Goal: Information Seeking & Learning: Learn about a topic

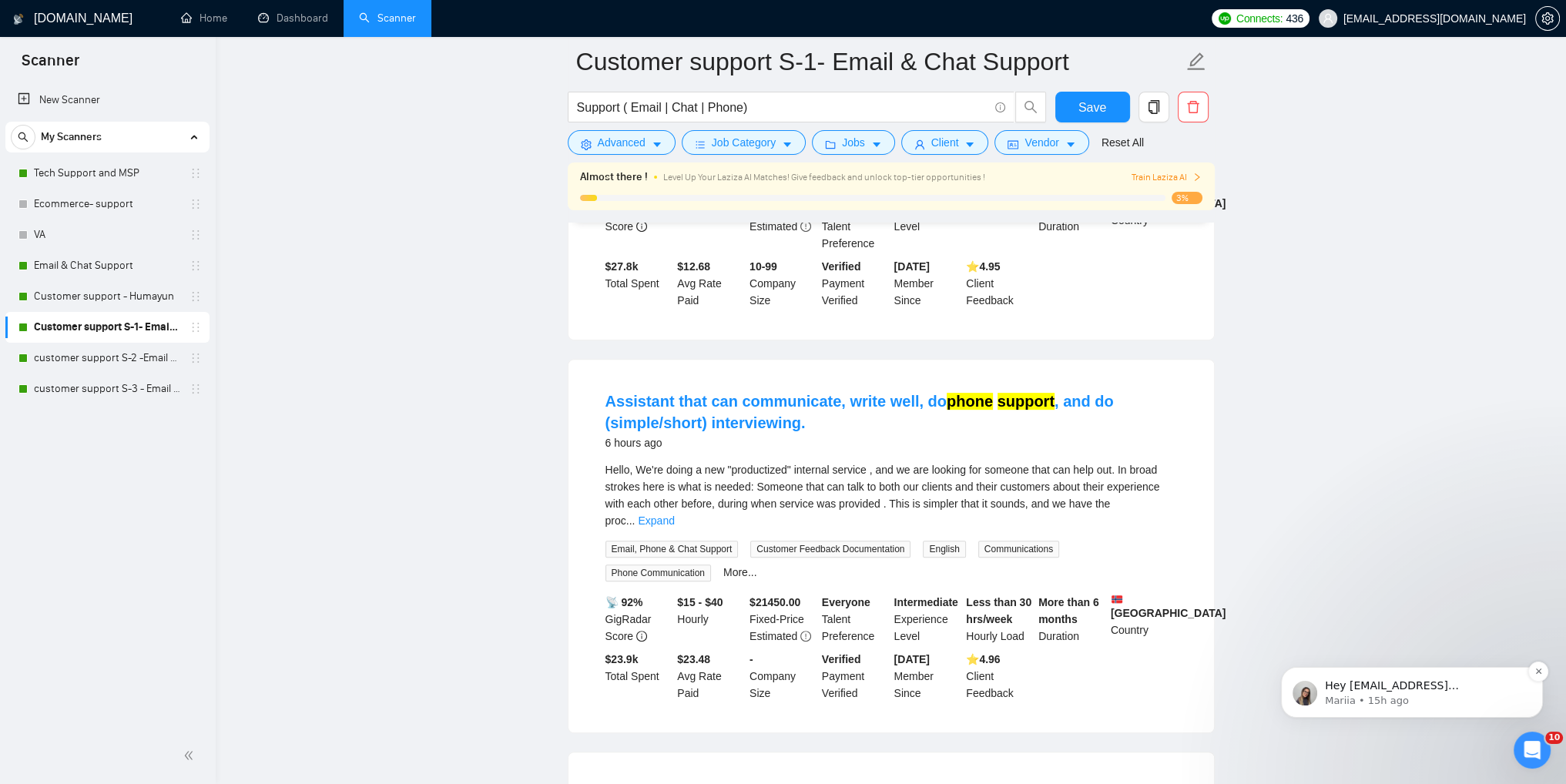
click at [1343, 694] on p "Mariia • 15h ago" at bounding box center [1425, 701] width 199 height 14
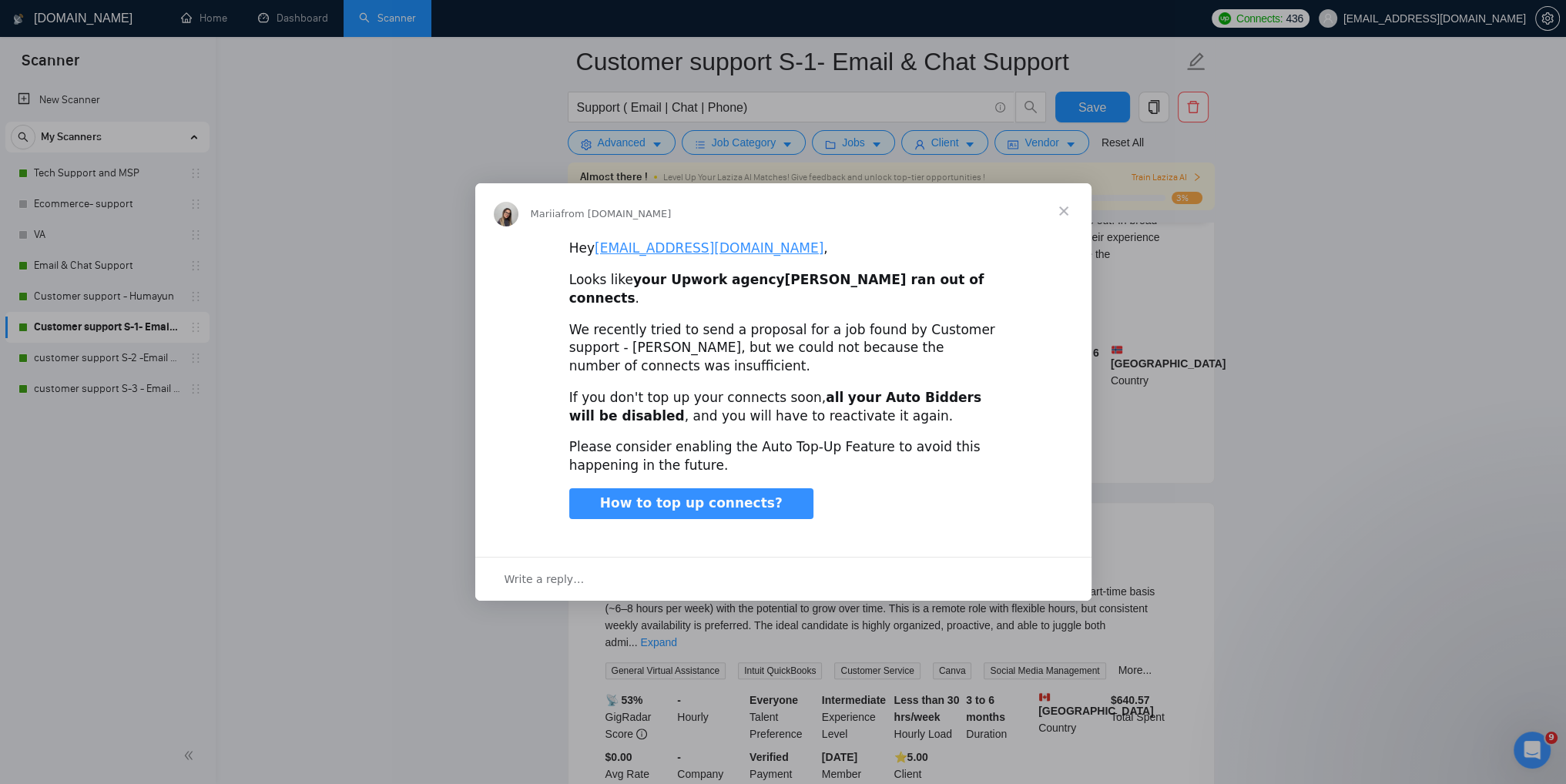
scroll to position [1031, 0]
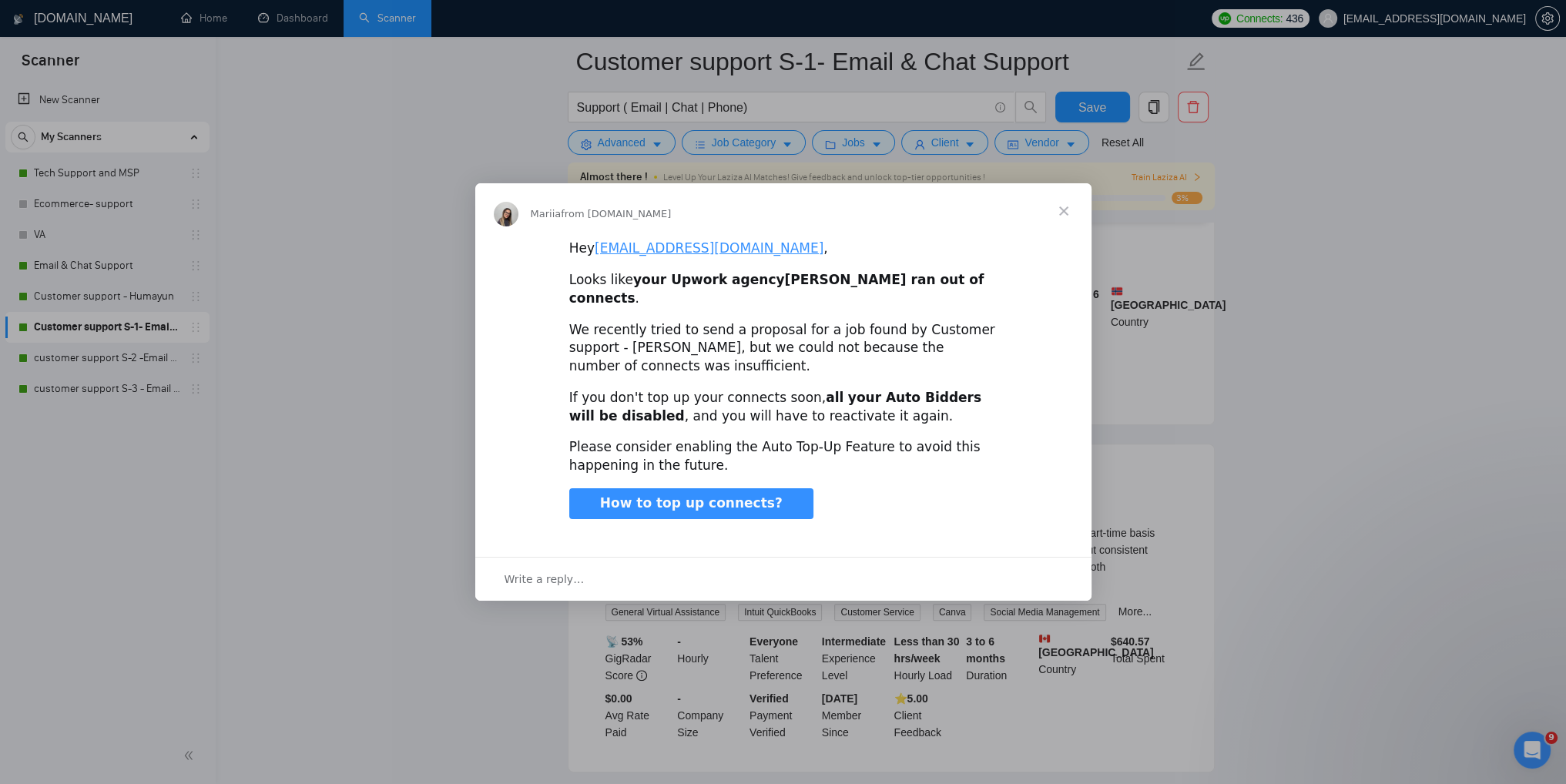
click at [1072, 219] on span "Close" at bounding box center [1064, 211] width 56 height 55
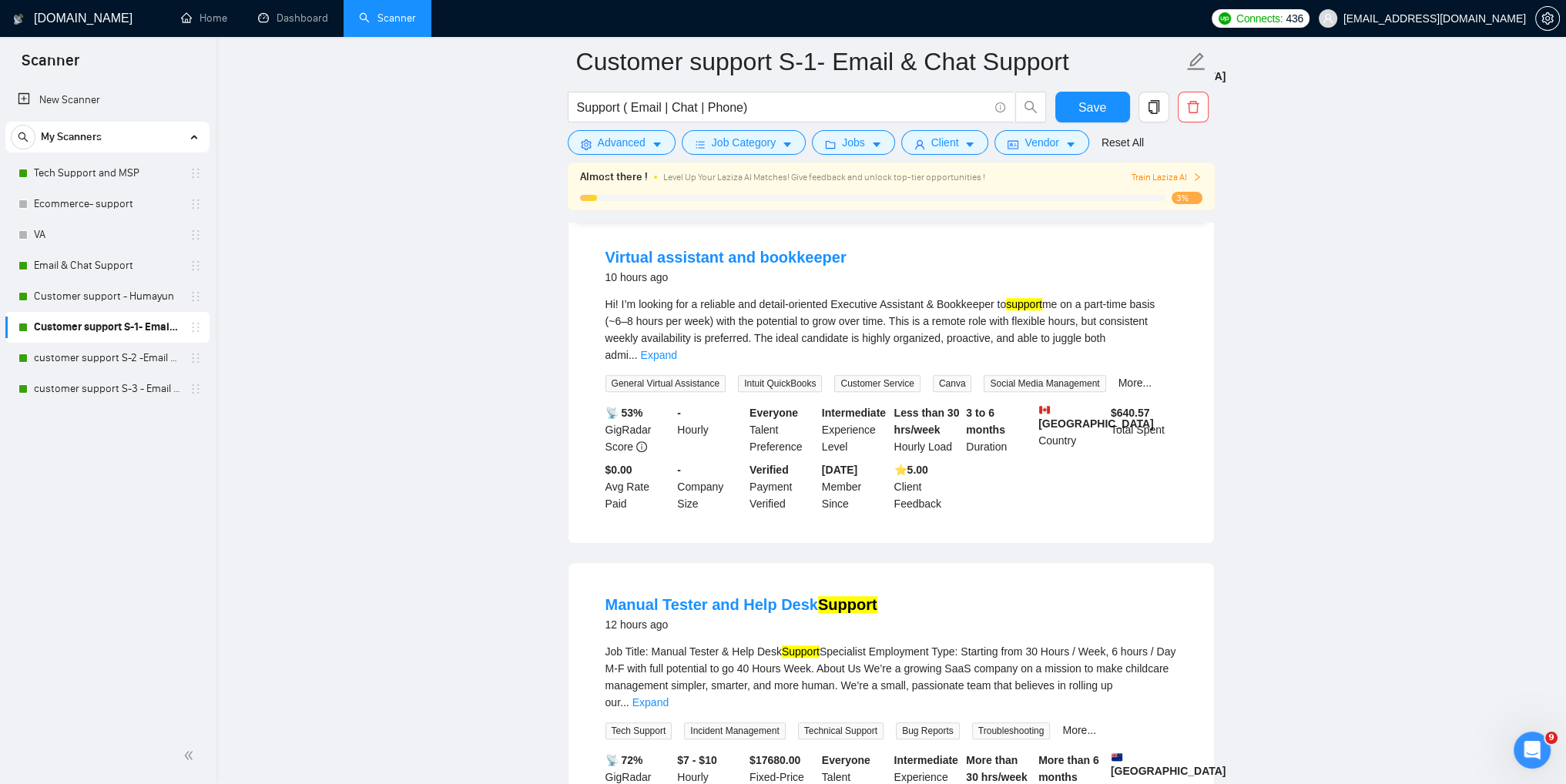
scroll to position [1416, 0]
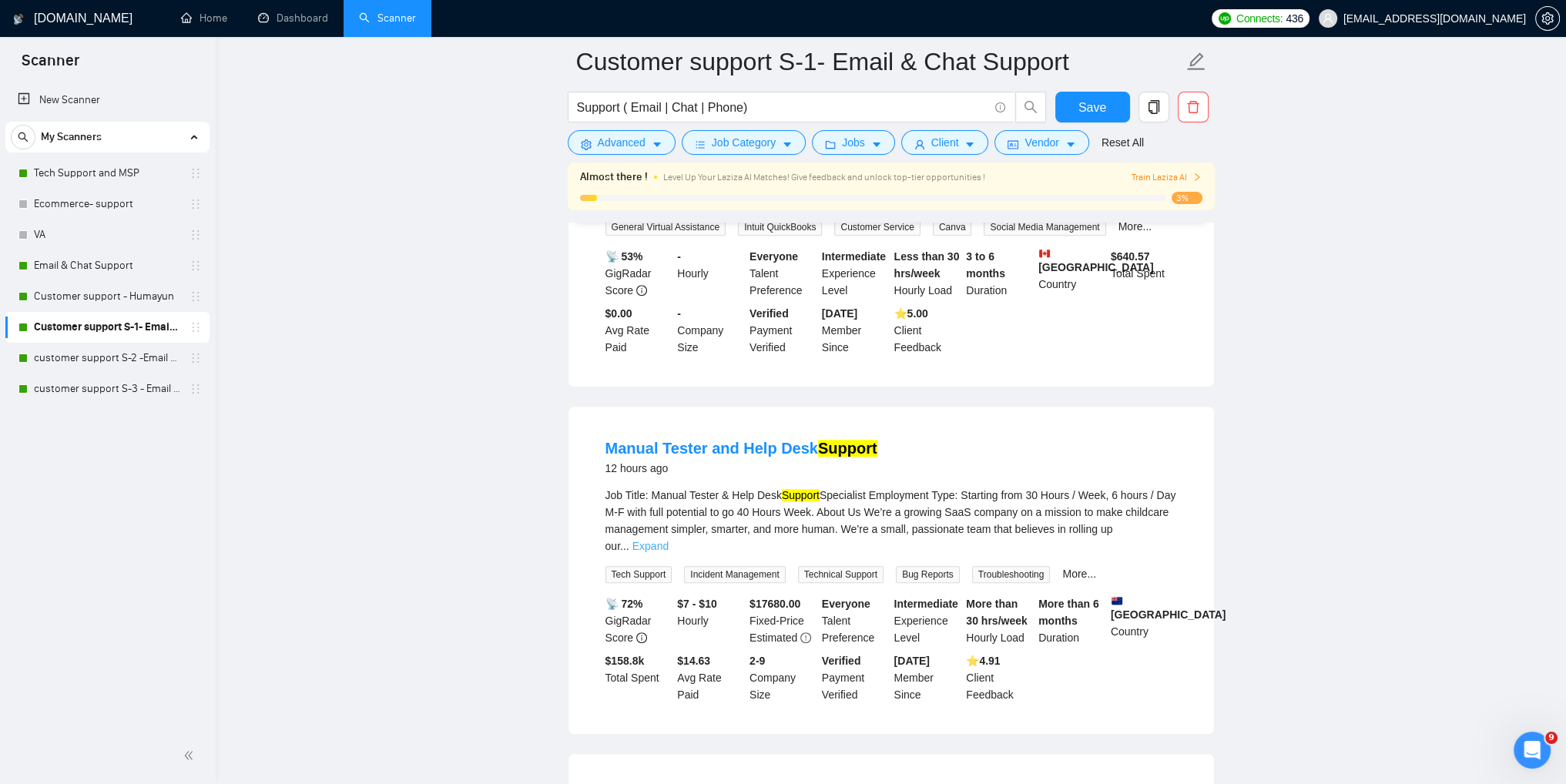
click at [669, 540] on link "Expand" at bounding box center [650, 546] width 36 height 12
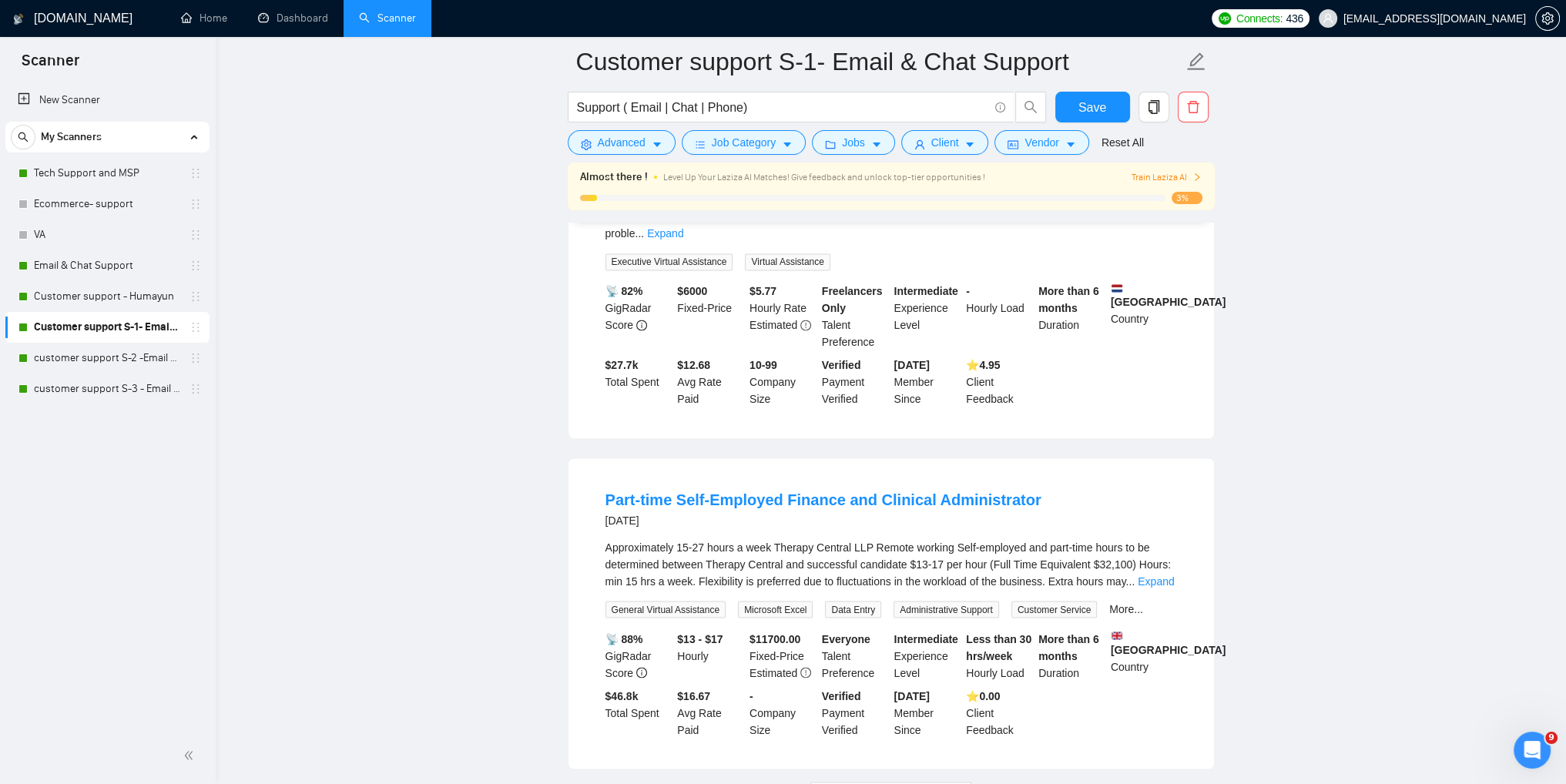
scroll to position [3441, 0]
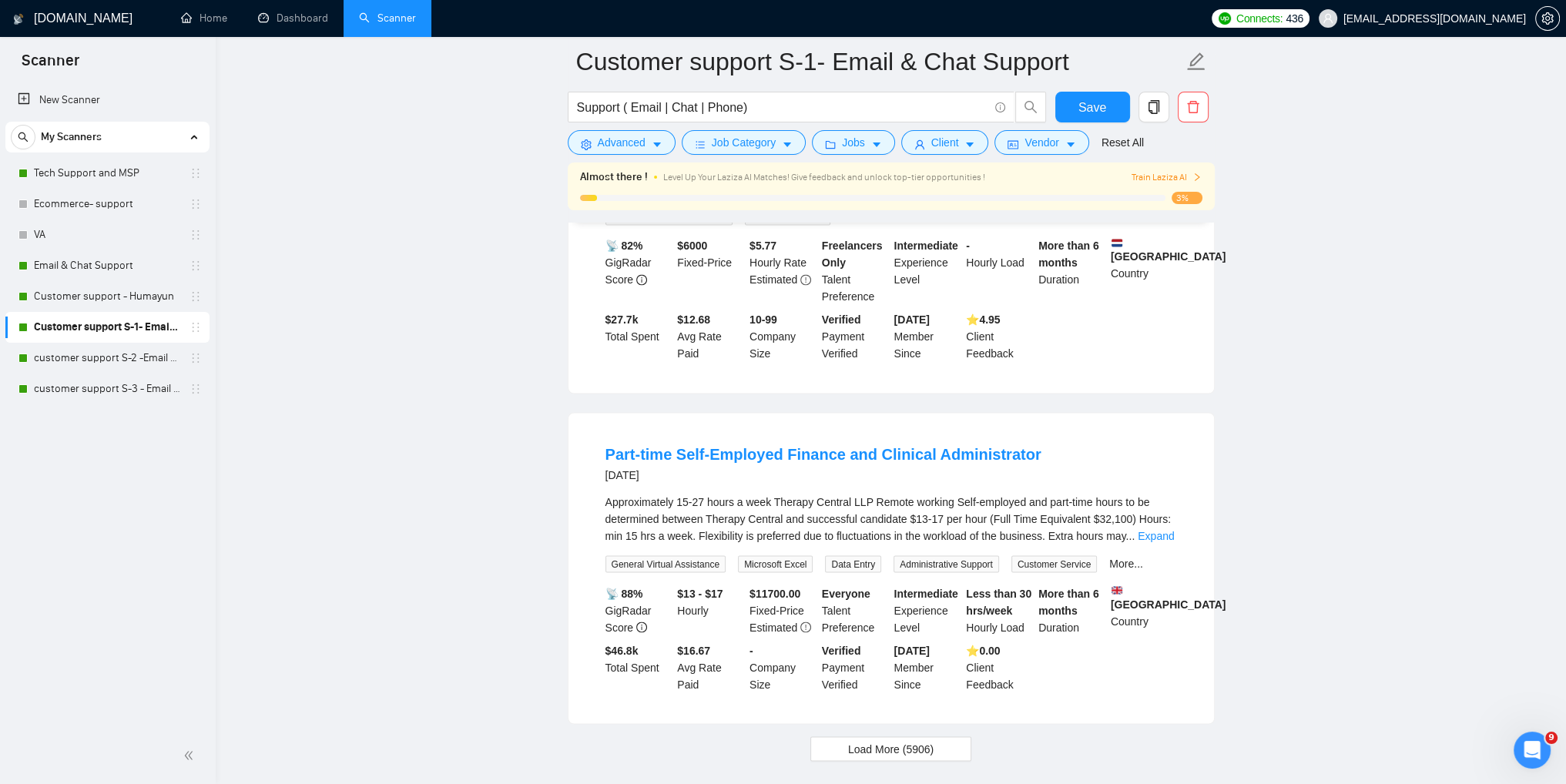
drag, startPoint x: 100, startPoint y: 396, endPoint x: 479, endPoint y: 434, distance: 380.9
click at [100, 396] on link "customer support S-3 - Email & Chat Support(Umair)" at bounding box center [107, 388] width 146 height 31
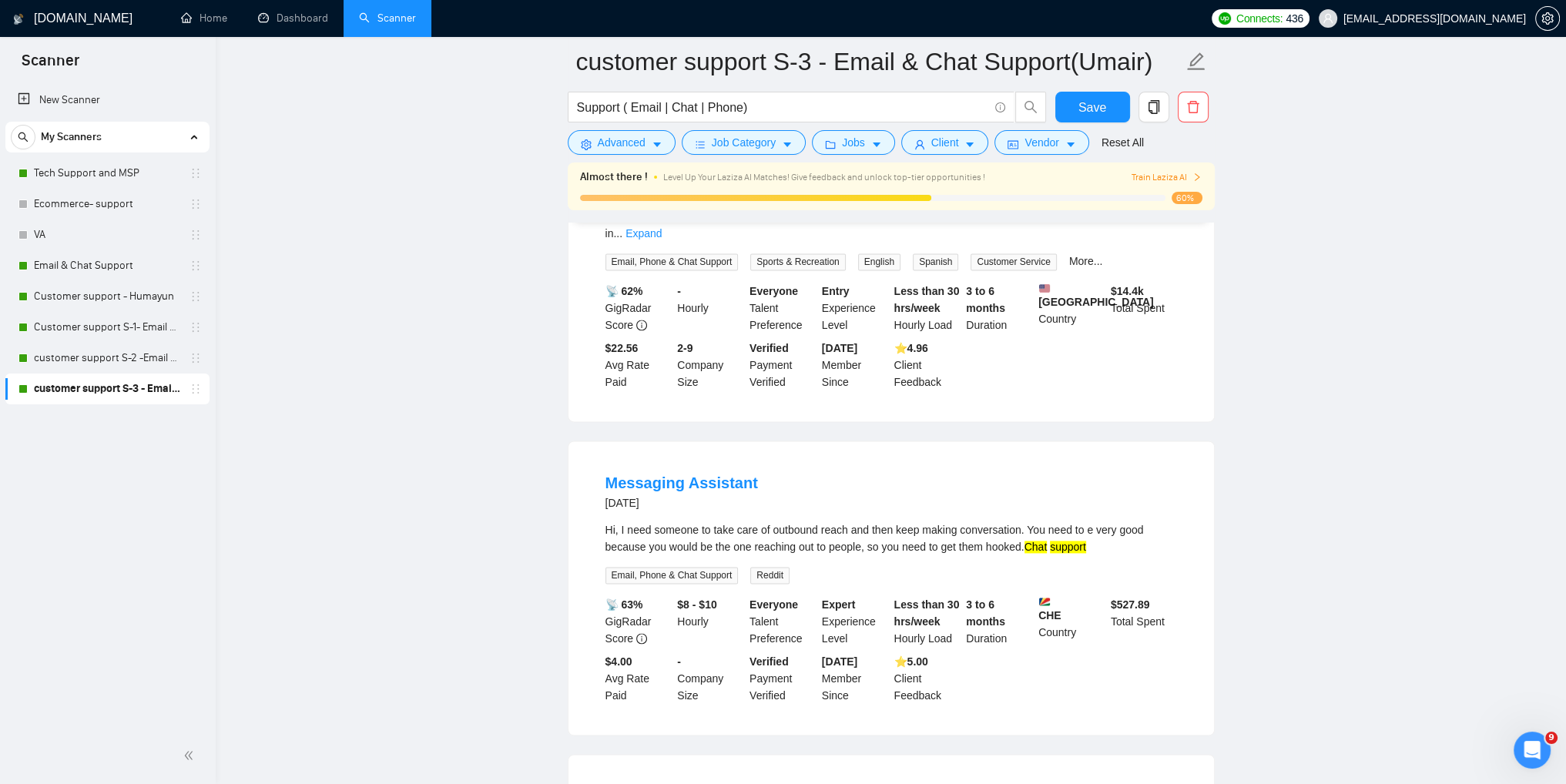
scroll to position [2850, 0]
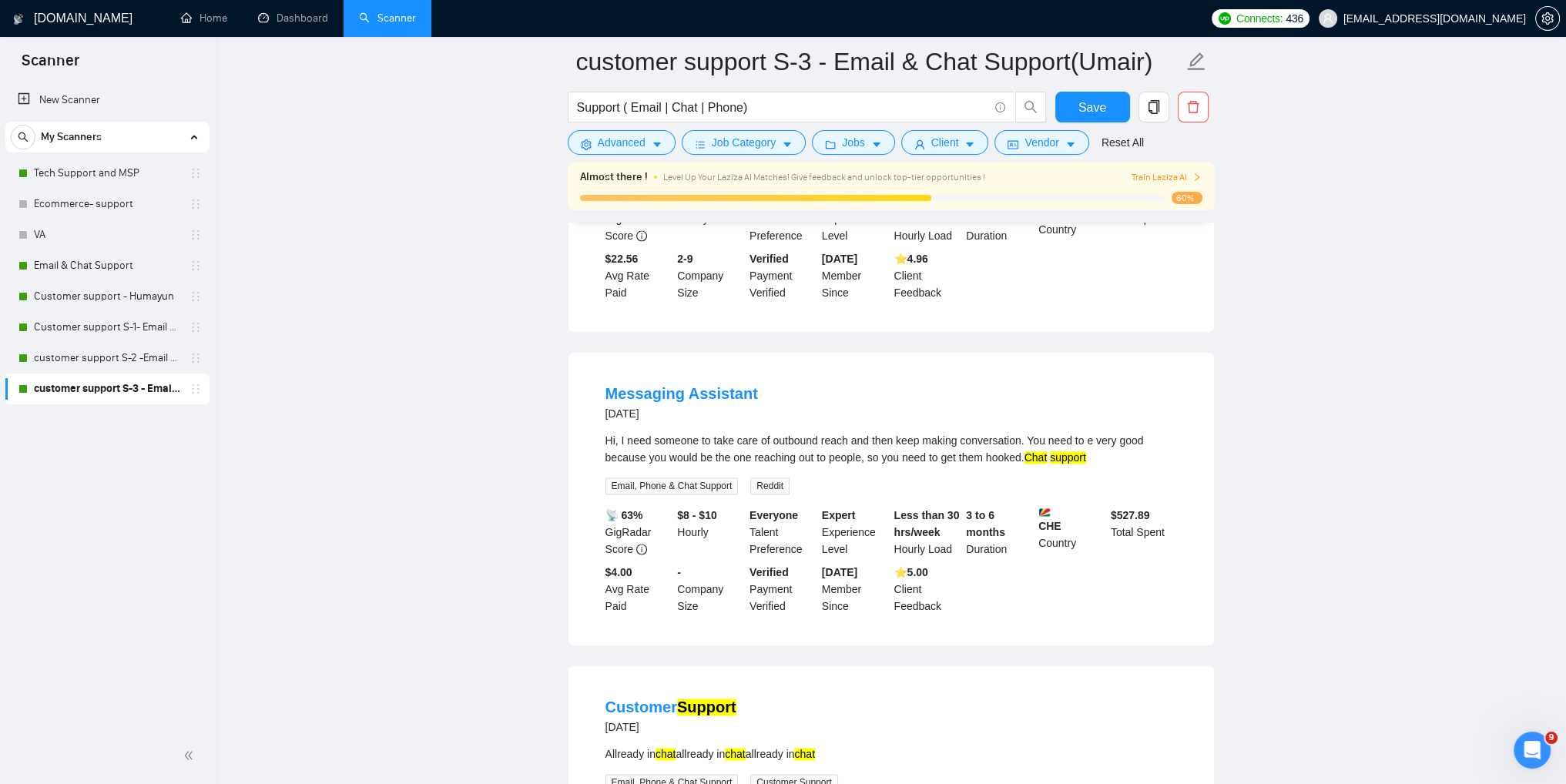
click at [1089, 432] on div "Hi, I need someone to take care of outbound reach and then keep making conversa…" at bounding box center [891, 462] width 572 height 63
